Goal: Navigation & Orientation: Find specific page/section

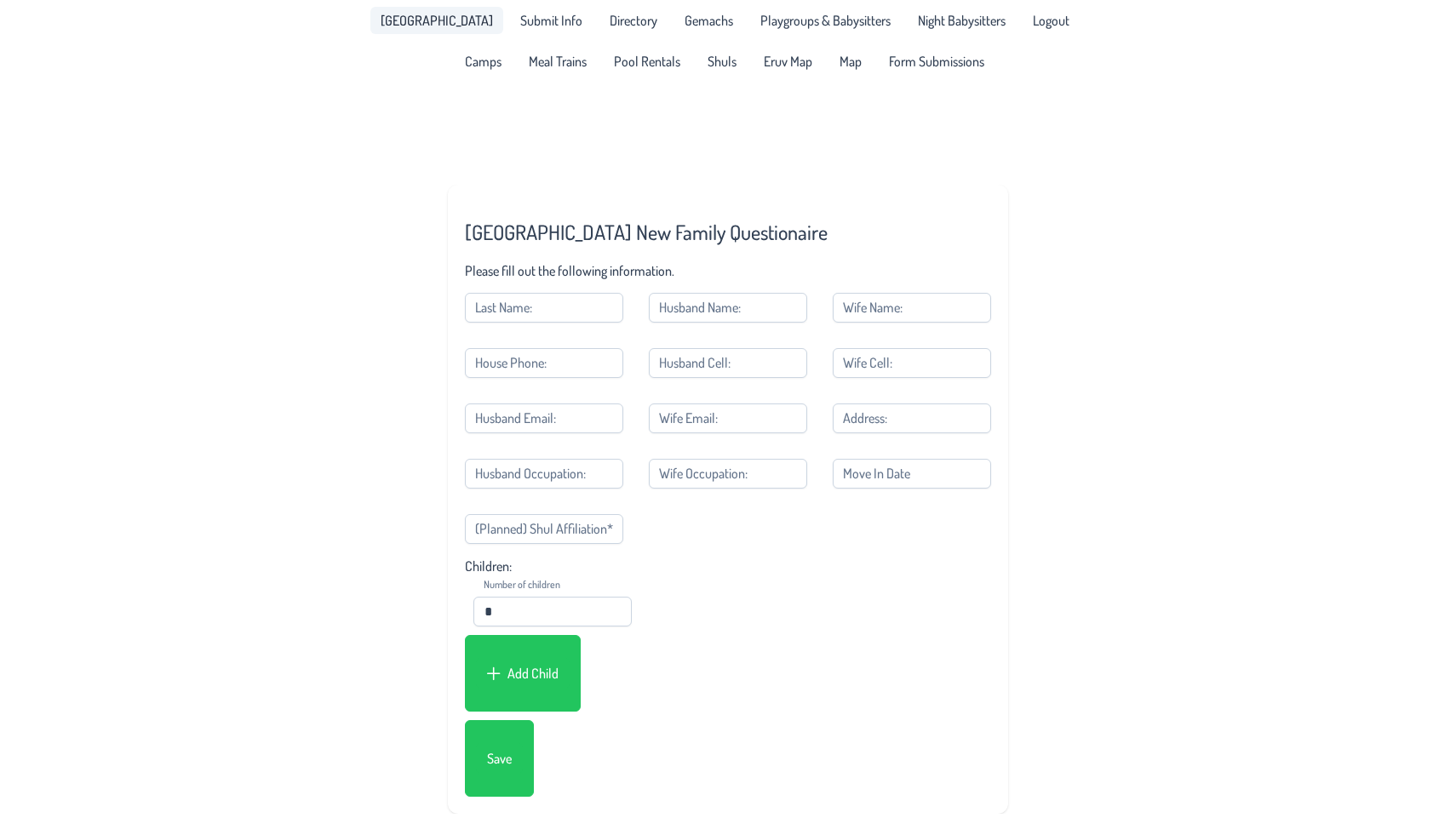
scroll to position [82, 0]
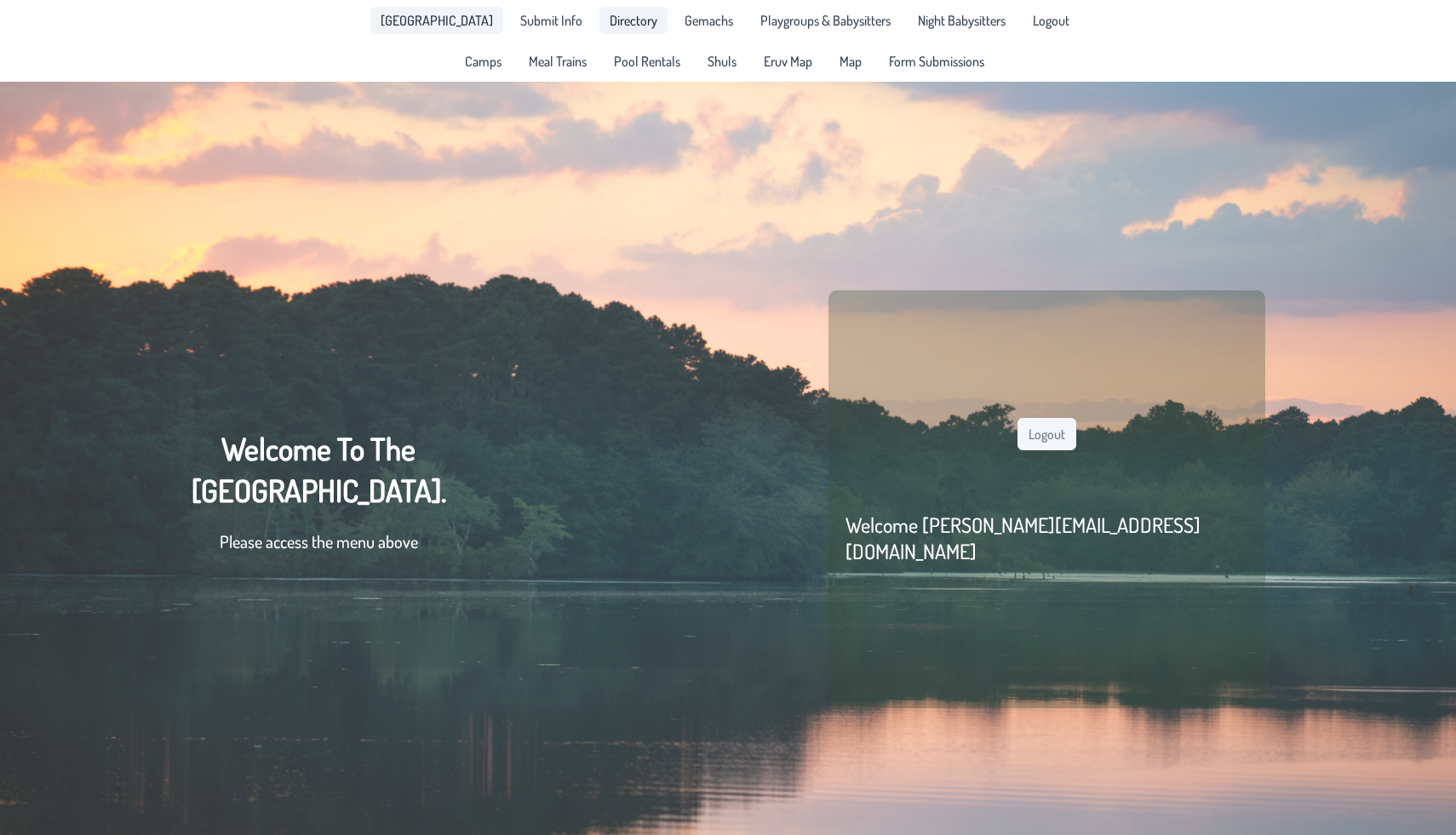
click at [604, 33] on link "Directory" at bounding box center [633, 20] width 68 height 28
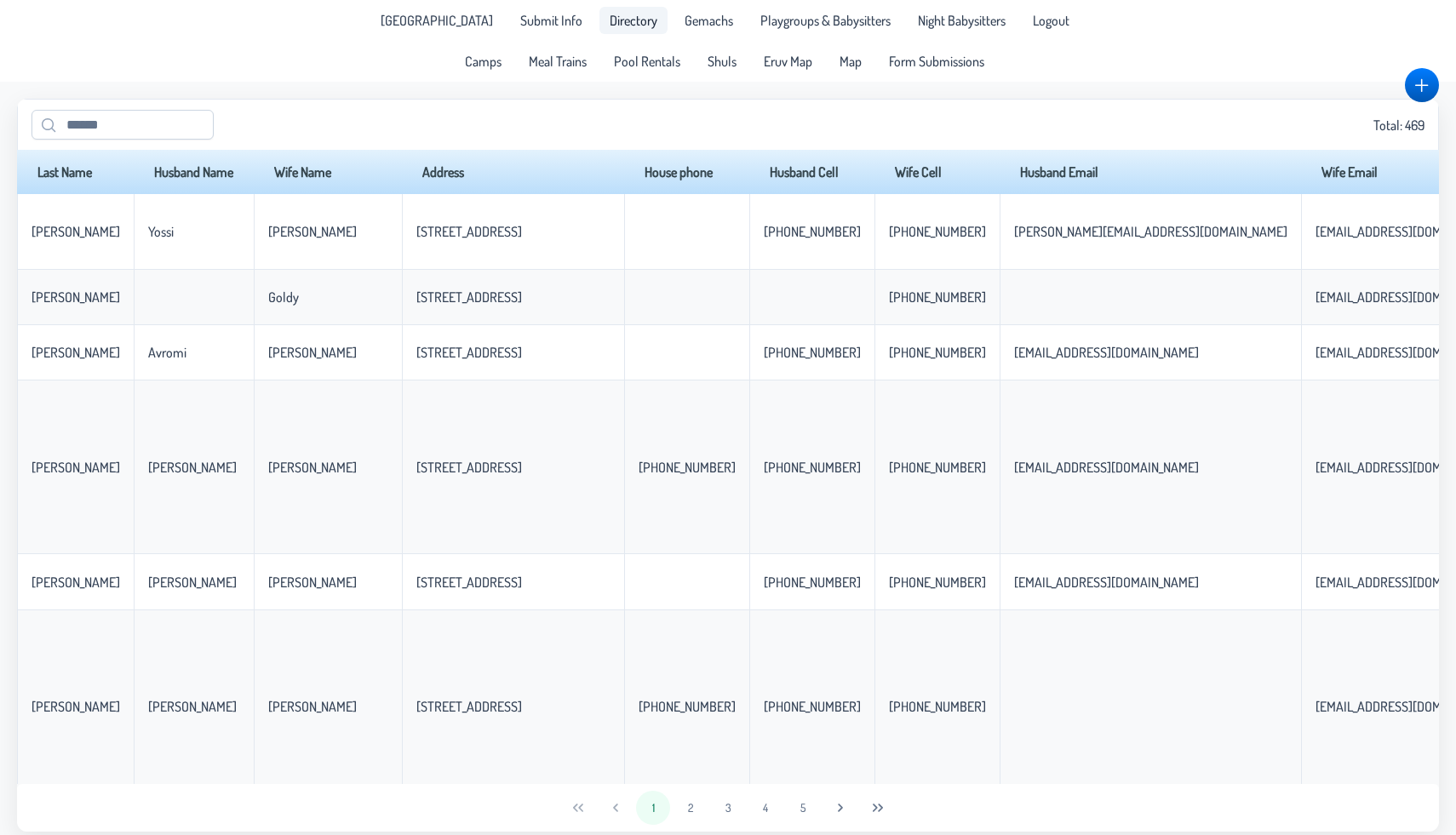
click at [620, 26] on span "Directory" at bounding box center [634, 20] width 48 height 13
click at [684, 24] on span "Gemachs" at bounding box center [708, 20] width 49 height 13
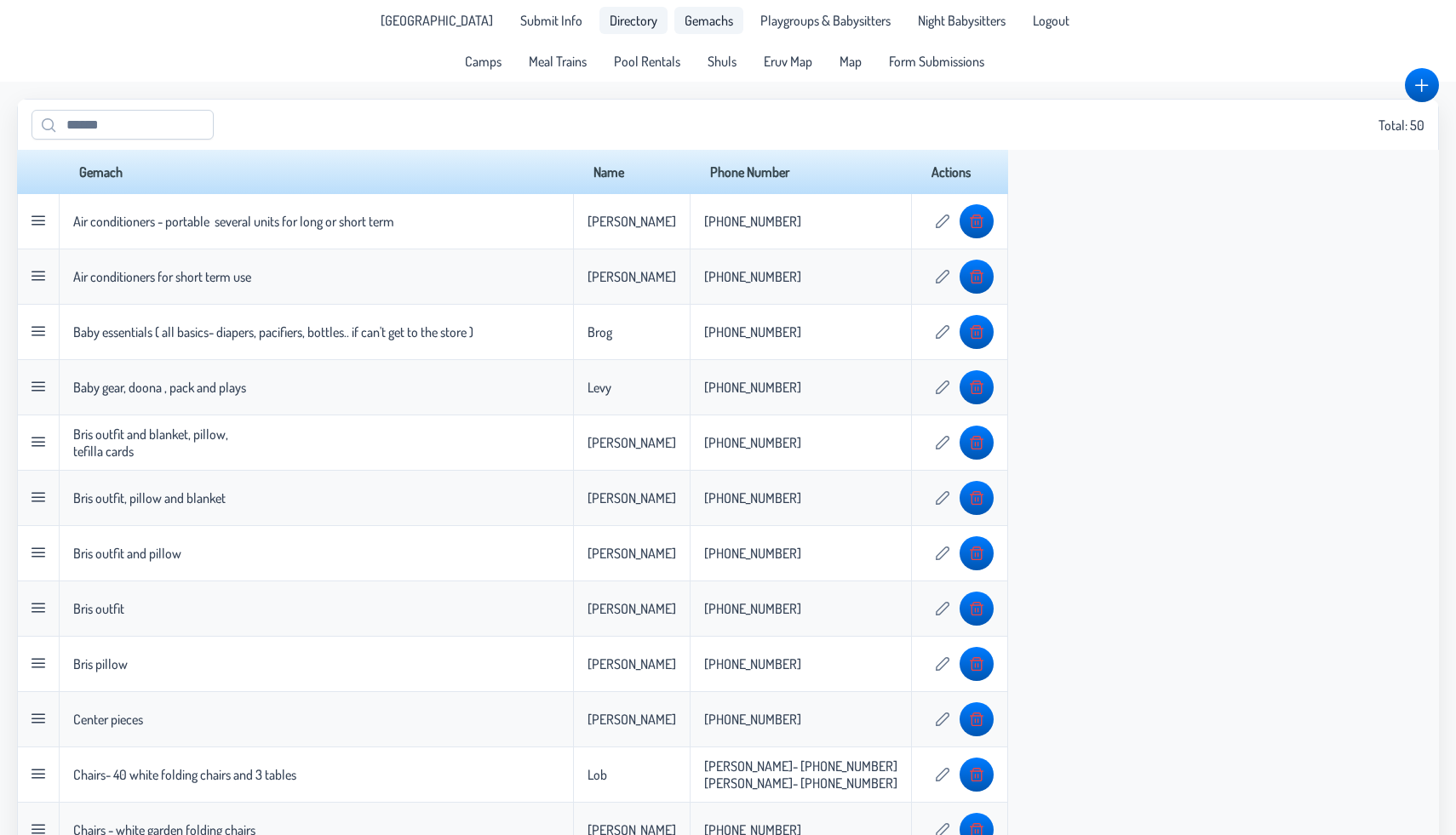
click at [613, 15] on span "Directory" at bounding box center [634, 20] width 48 height 13
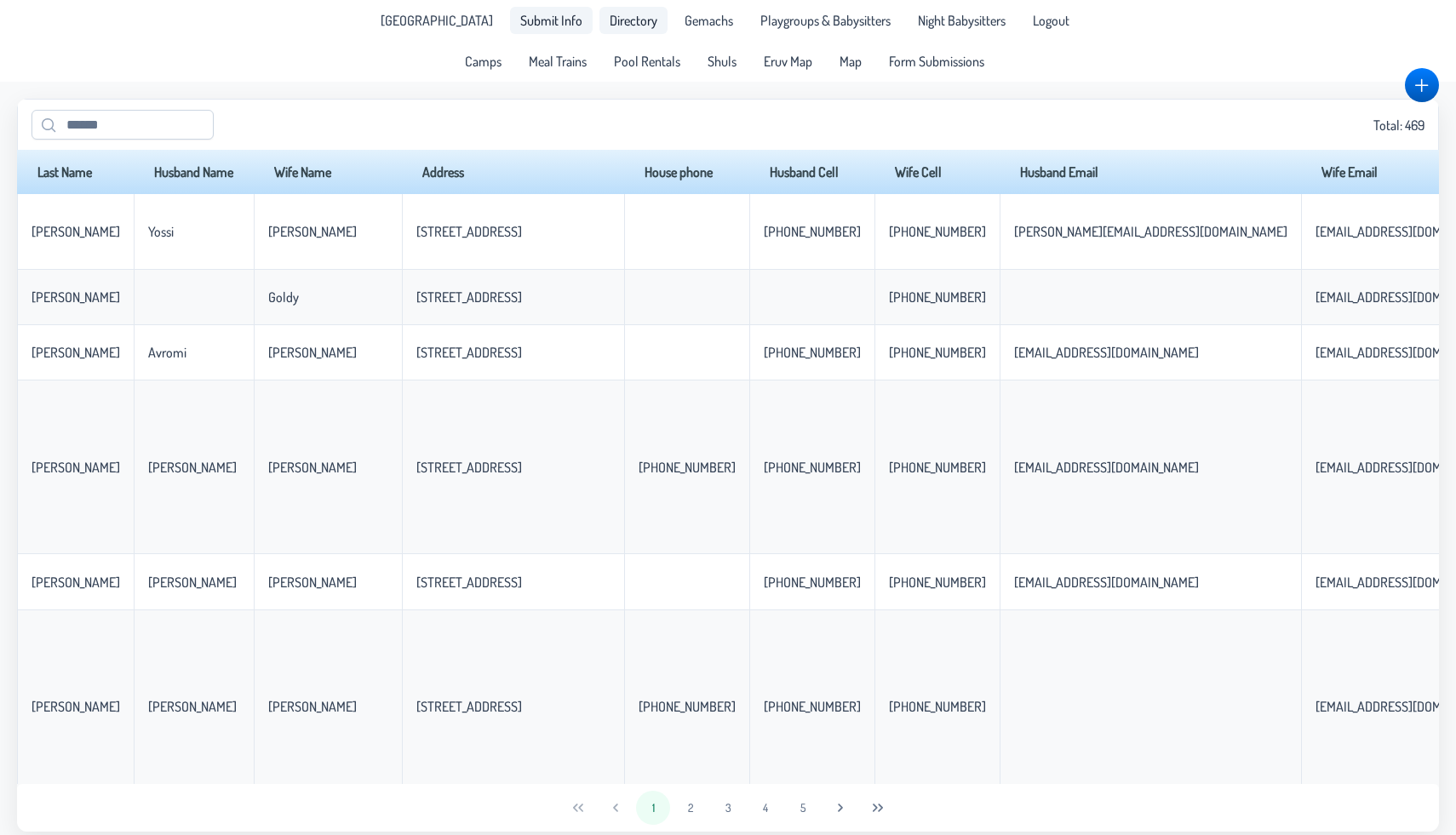
click at [527, 31] on link "Submit Info" at bounding box center [550, 20] width 83 height 28
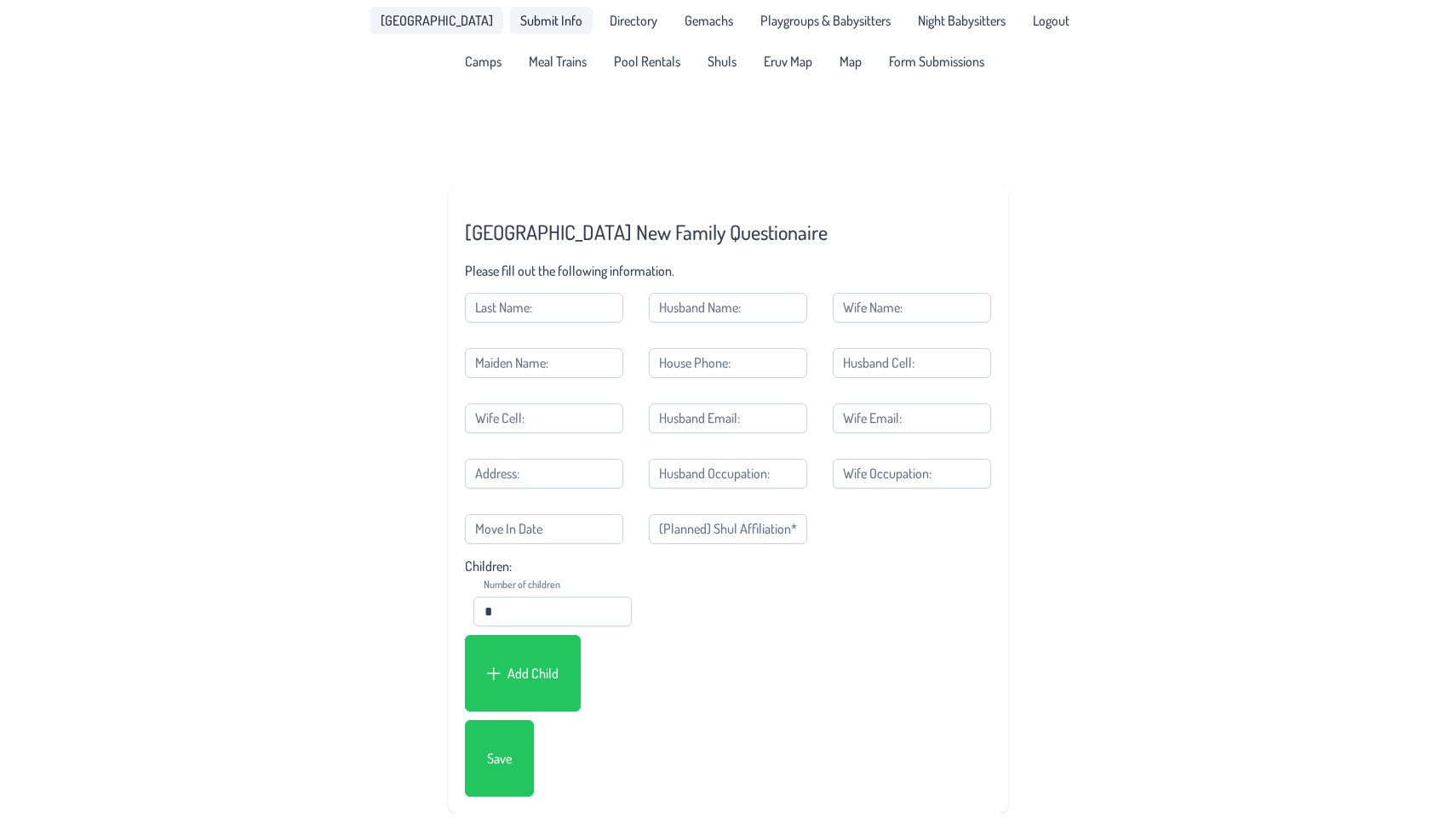
click at [445, 29] on link "[GEOGRAPHIC_DATA]" at bounding box center [437, 20] width 133 height 28
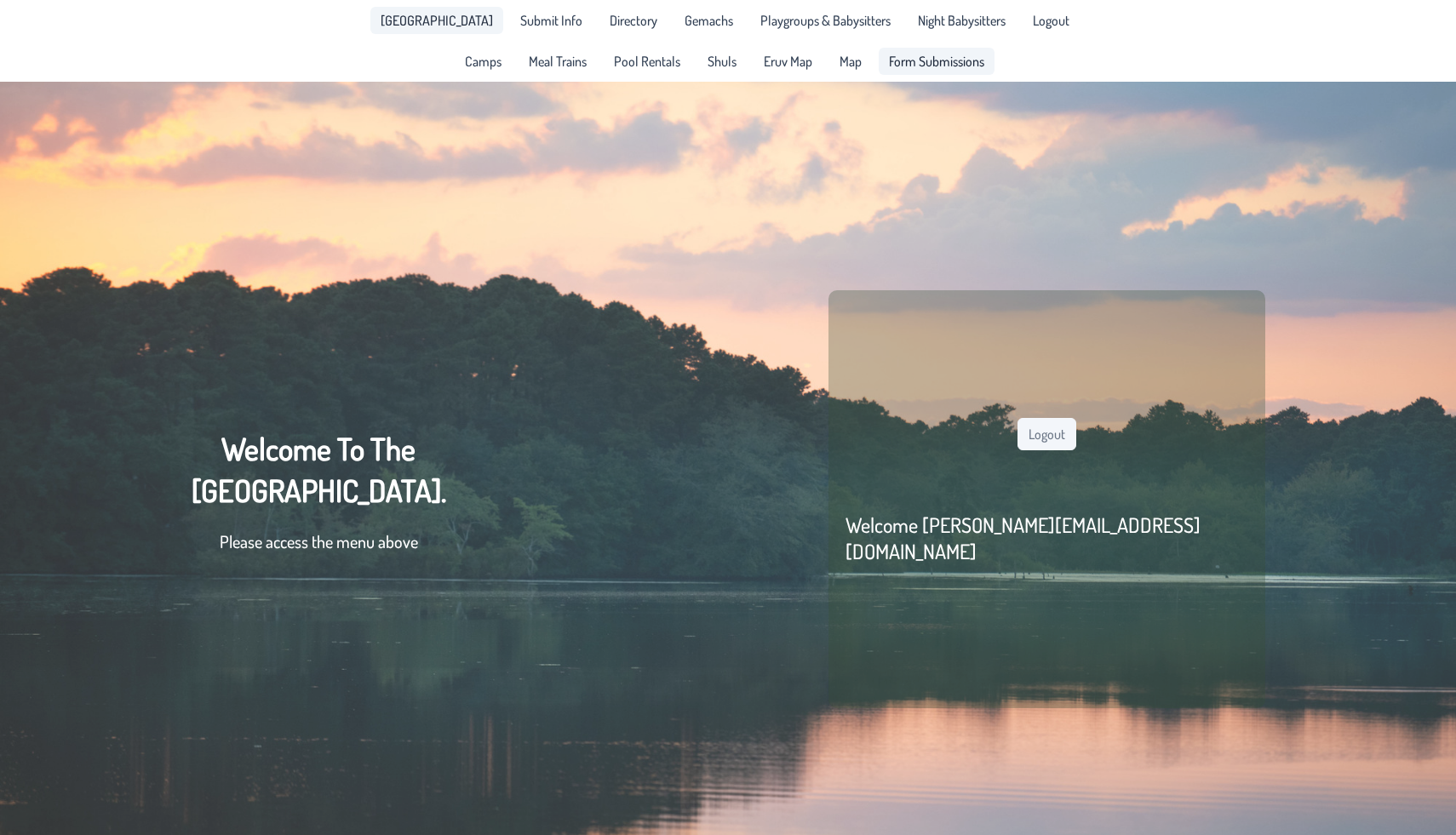
click at [893, 59] on span "Form Submissions" at bounding box center [936, 60] width 95 height 13
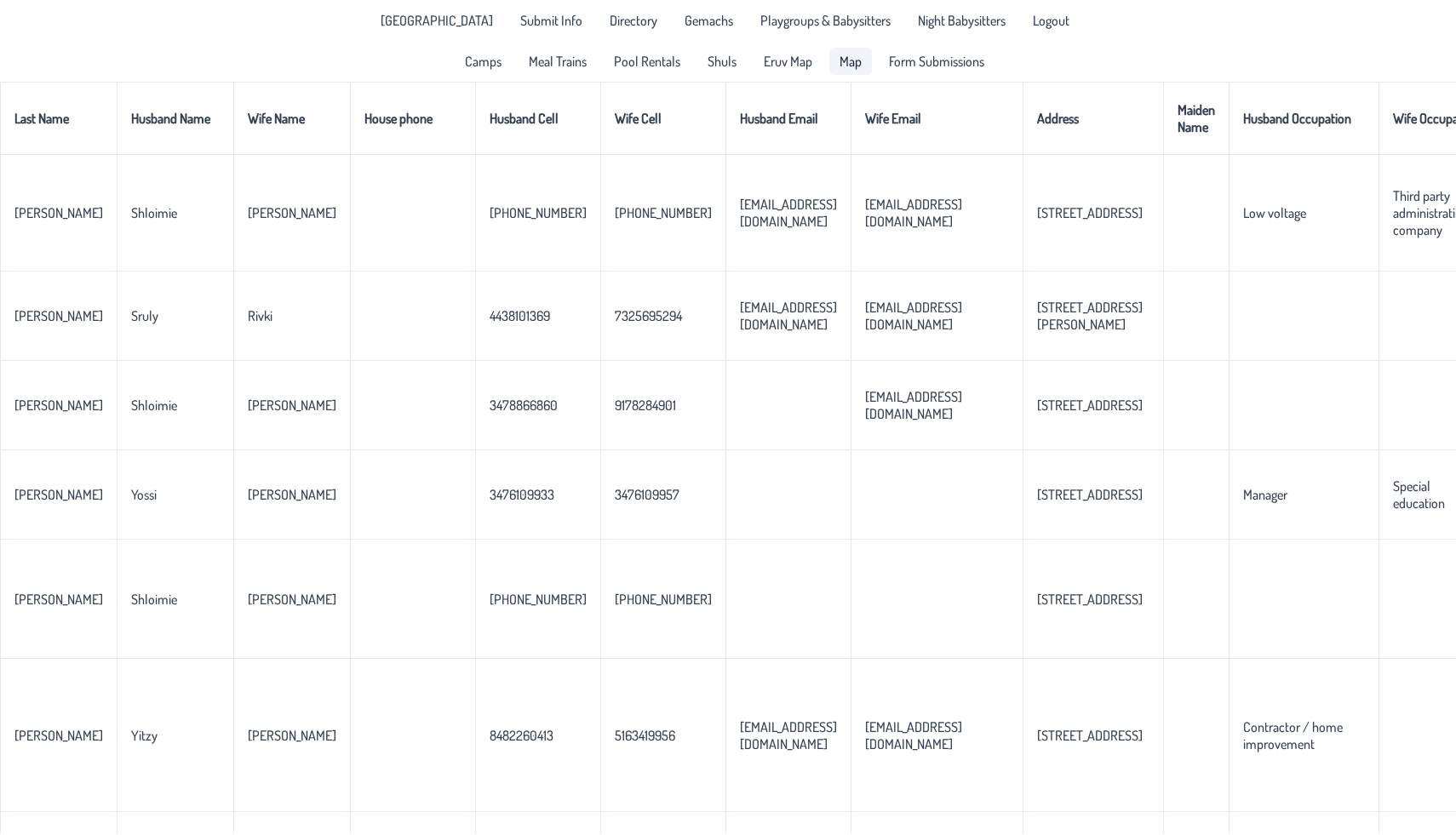
click at [849, 68] on span "Map" at bounding box center [851, 60] width 22 height 13
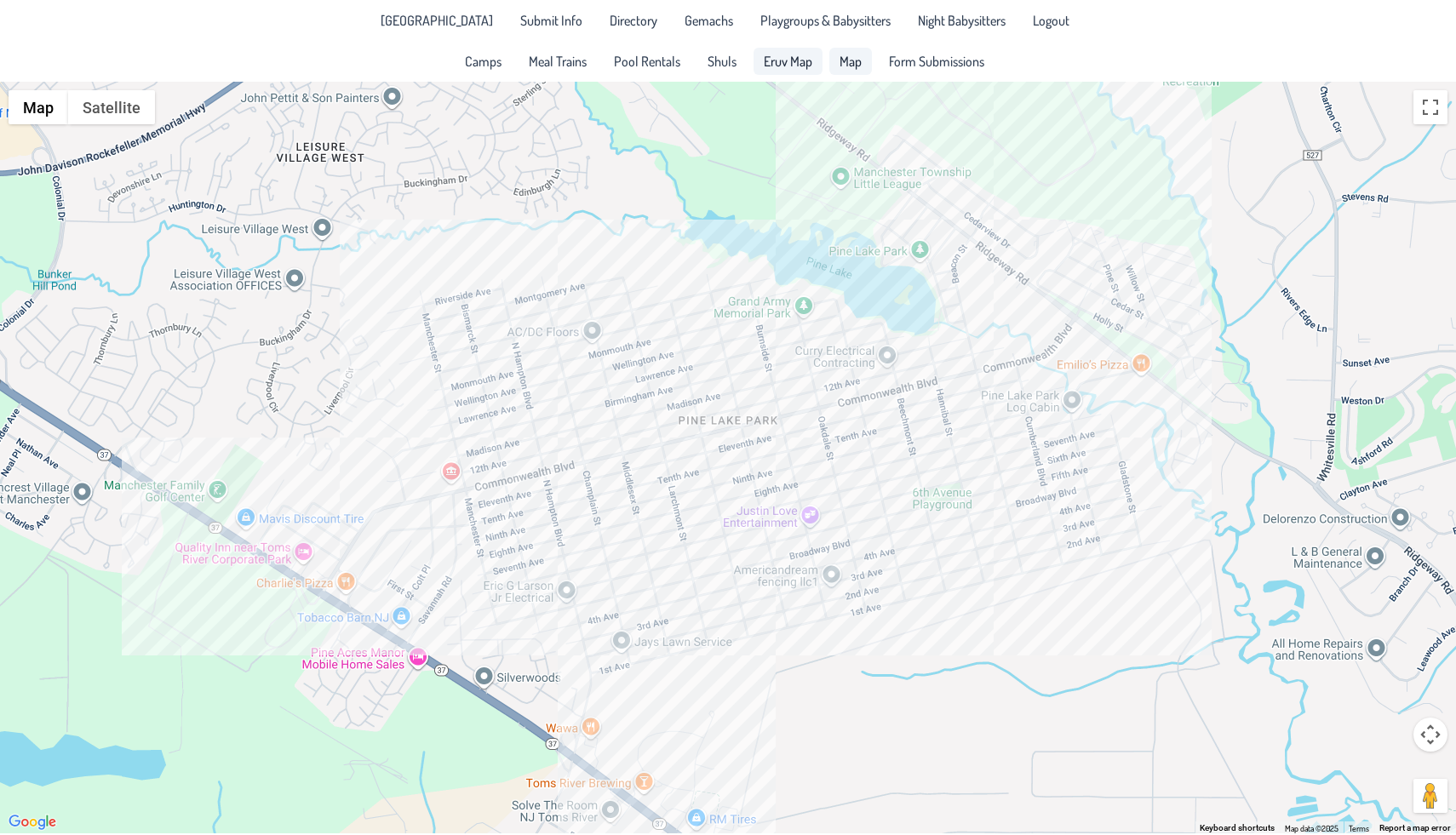
click at [806, 65] on span "Eruv Map" at bounding box center [787, 60] width 49 height 13
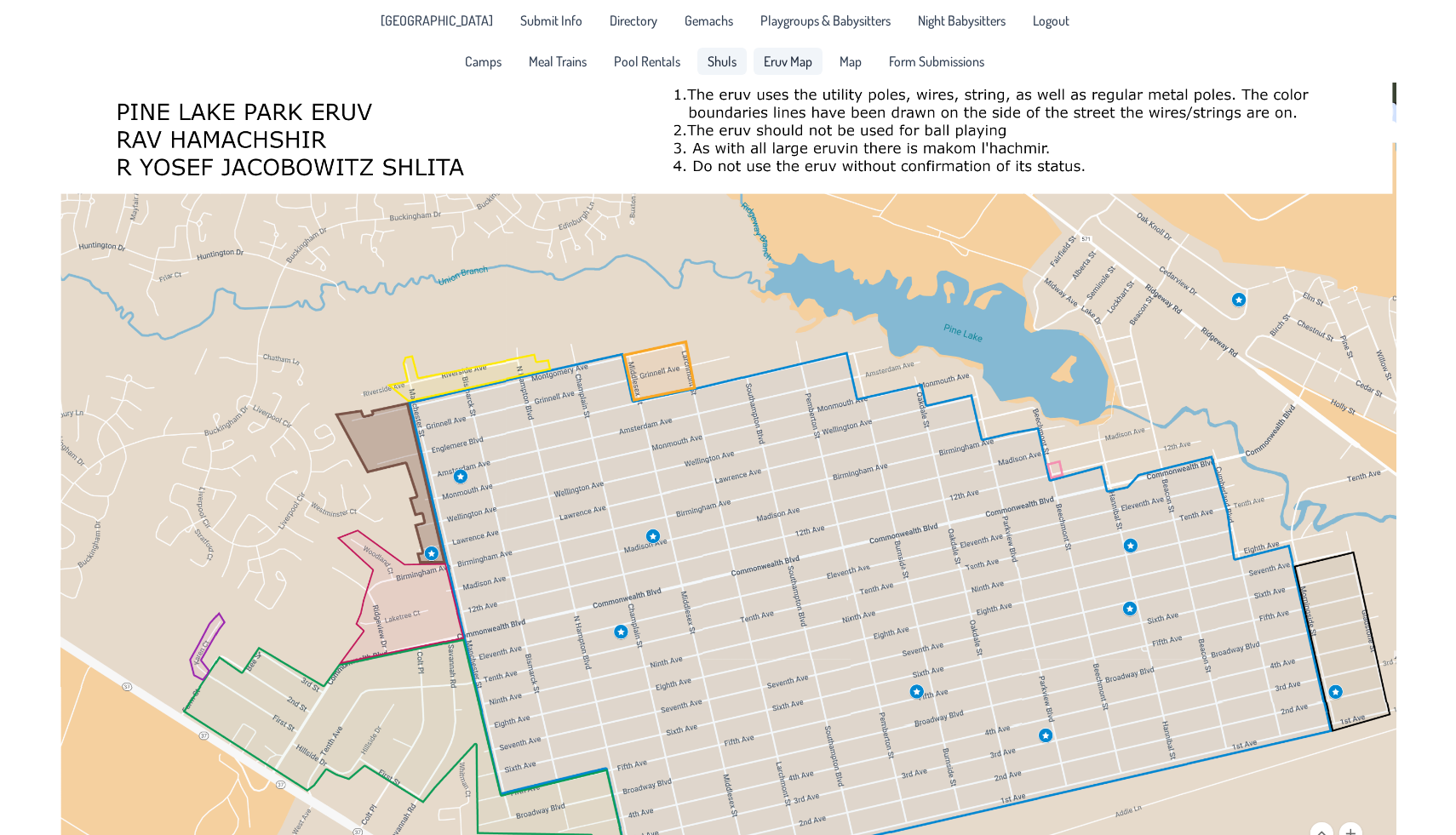
click at [717, 67] on span "Shuls" at bounding box center [722, 60] width 29 height 13
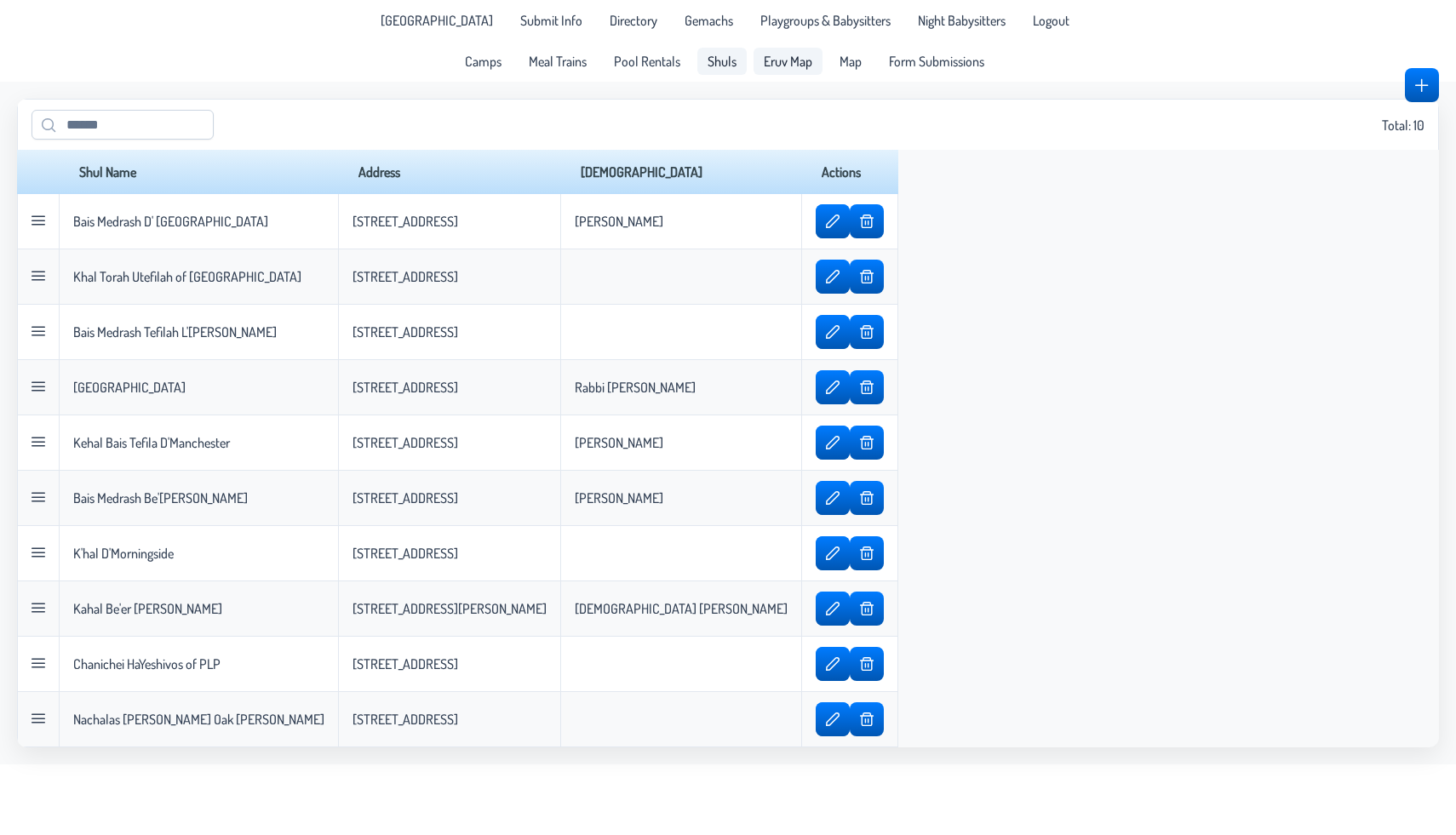
click at [790, 57] on span "Eruv Map" at bounding box center [787, 60] width 49 height 13
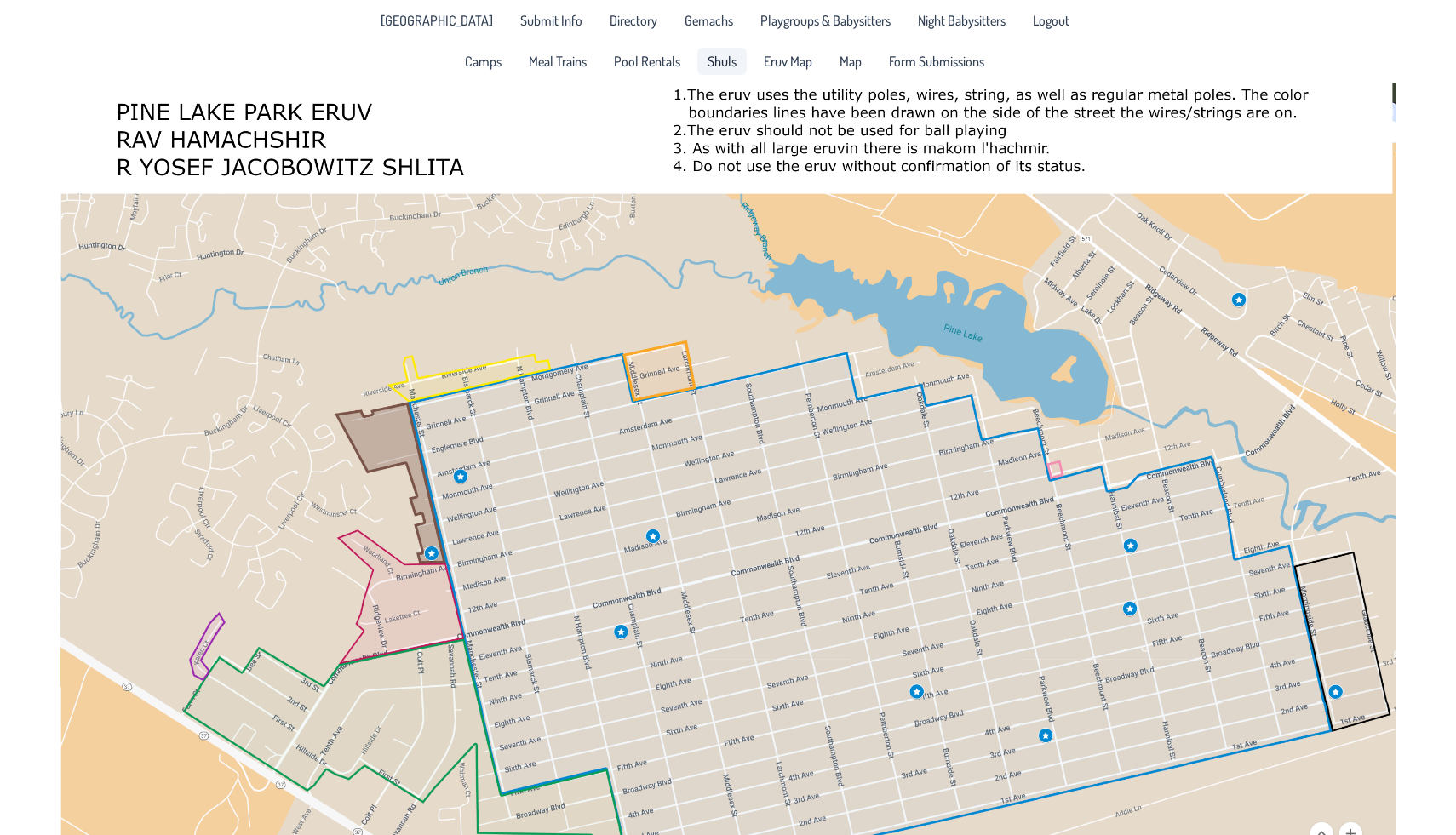
click at [735, 60] on link "Shuls" at bounding box center [722, 61] width 50 height 28
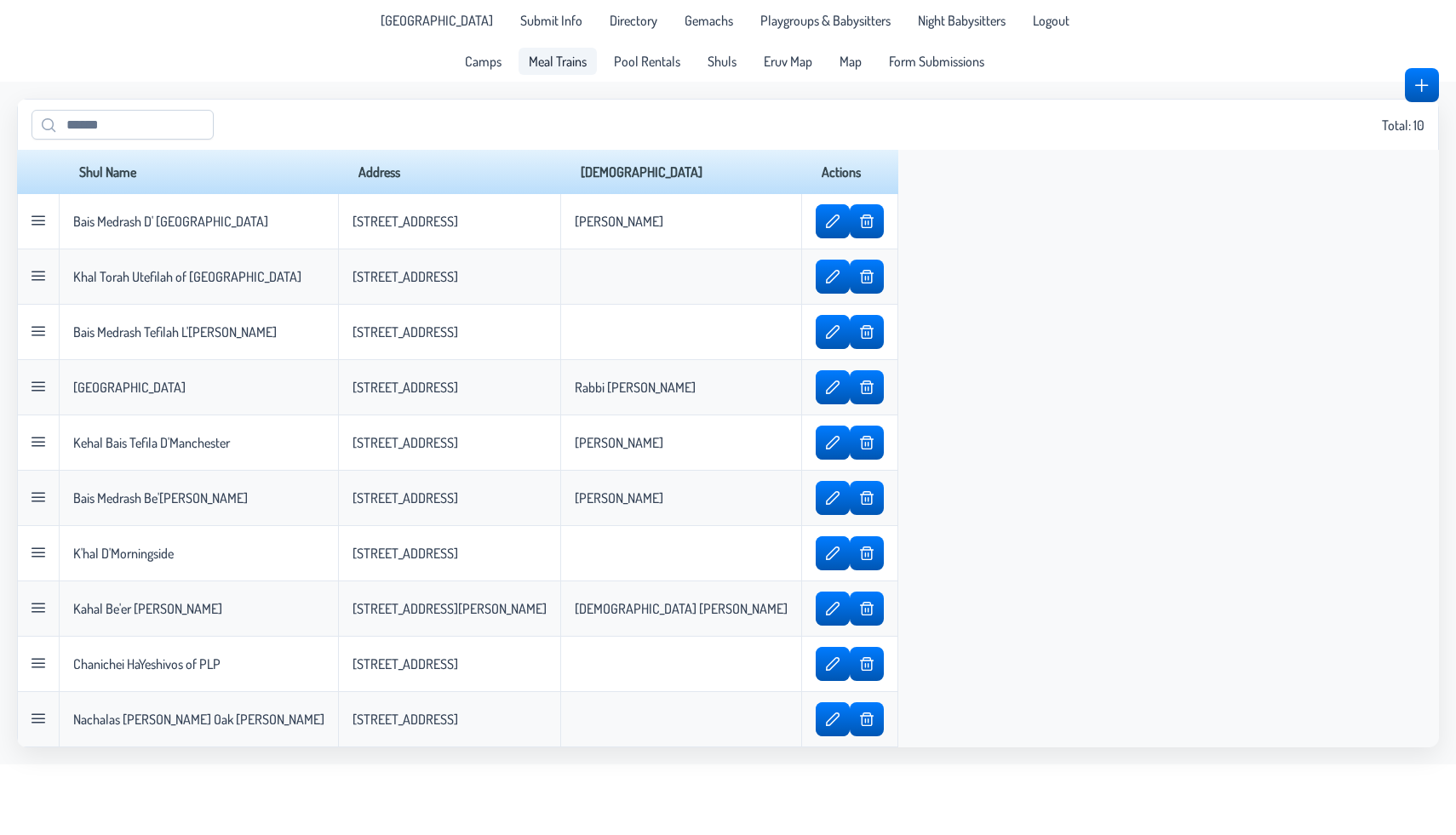
click at [566, 63] on span "Meal Trains" at bounding box center [558, 60] width 58 height 13
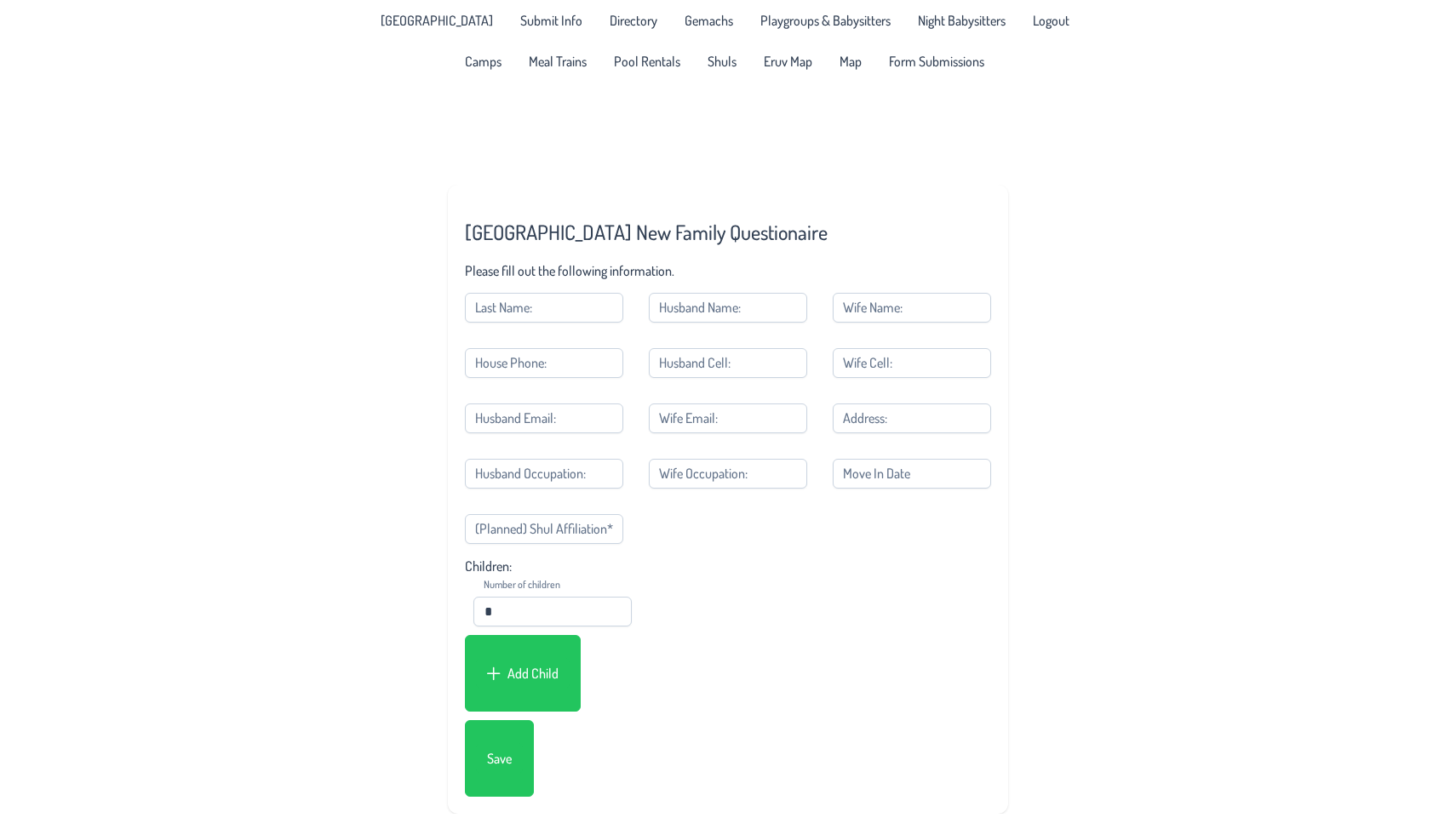
scroll to position [82, 0]
